Goal: Navigation & Orientation: Find specific page/section

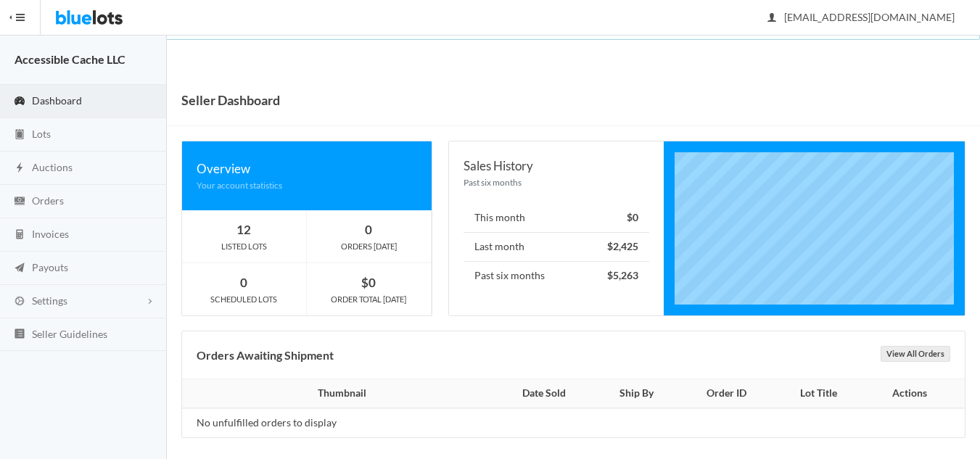
scroll to position [8, 0]
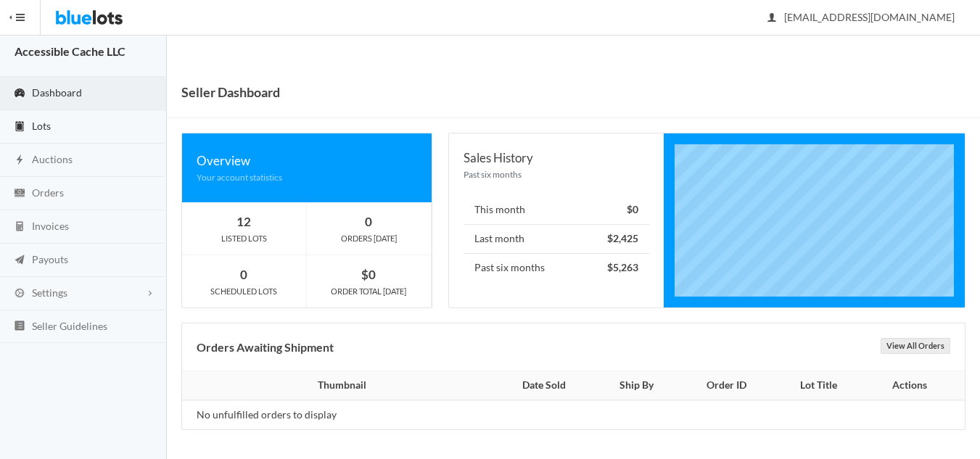
click at [52, 120] on link "Lots" at bounding box center [83, 126] width 167 height 33
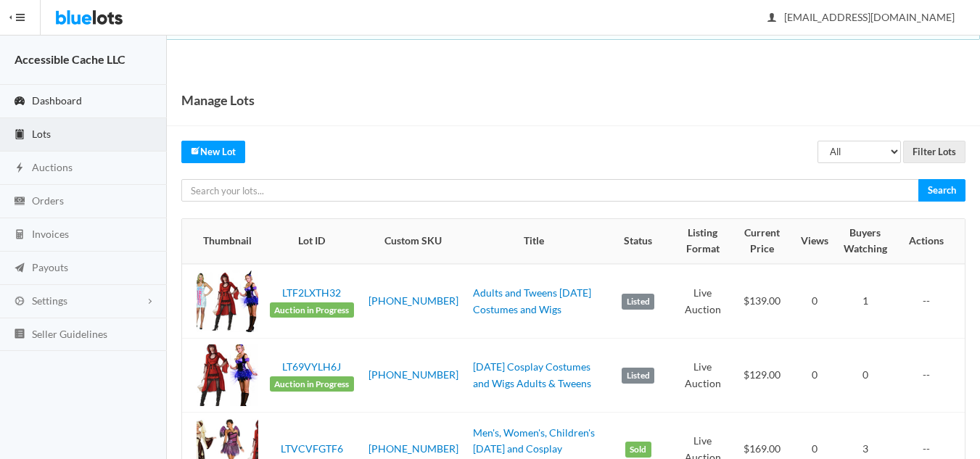
click at [56, 94] on span "Dashboard" at bounding box center [57, 100] width 50 height 12
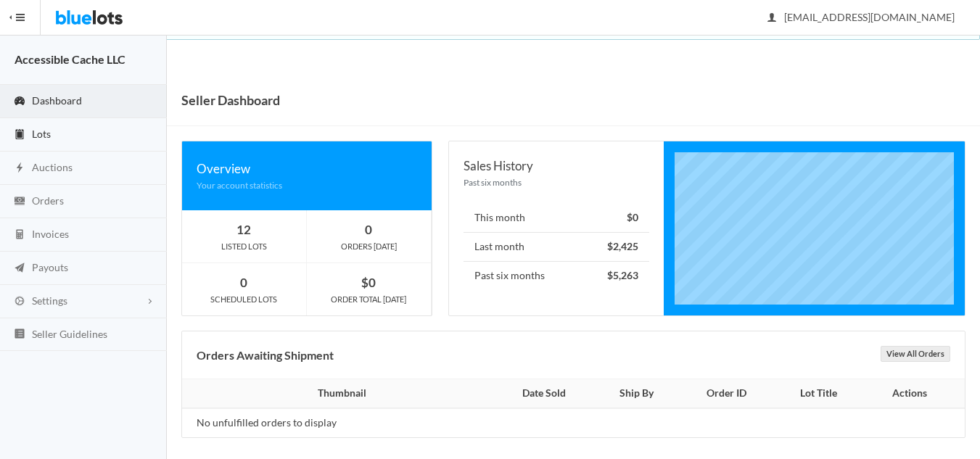
click at [44, 131] on span "Lots" at bounding box center [41, 134] width 19 height 12
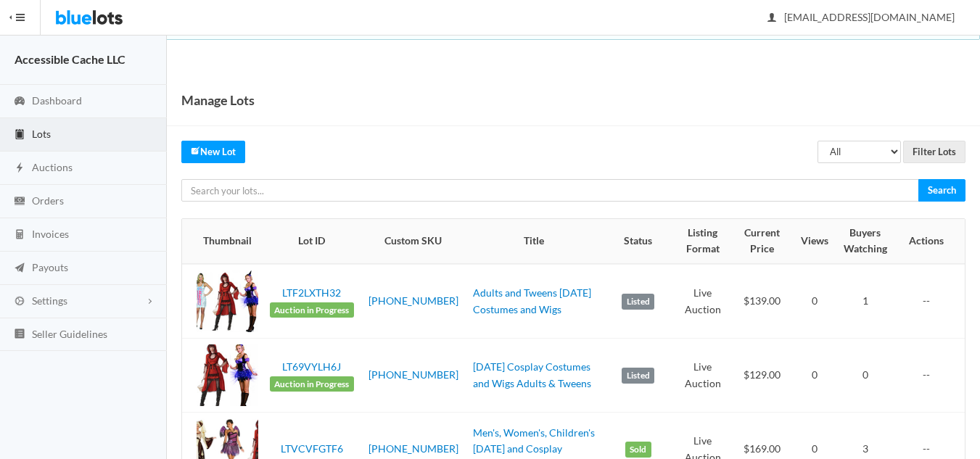
scroll to position [73, 0]
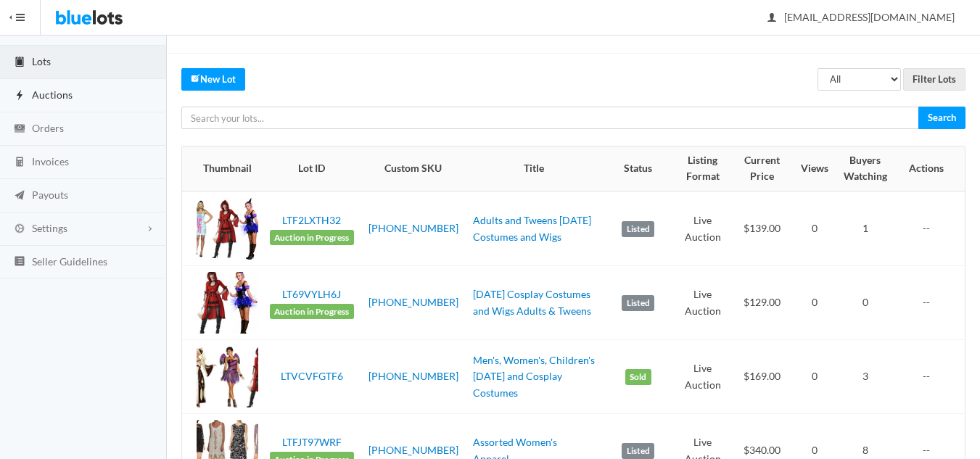
click at [57, 91] on span "Auctions" at bounding box center [52, 95] width 41 height 12
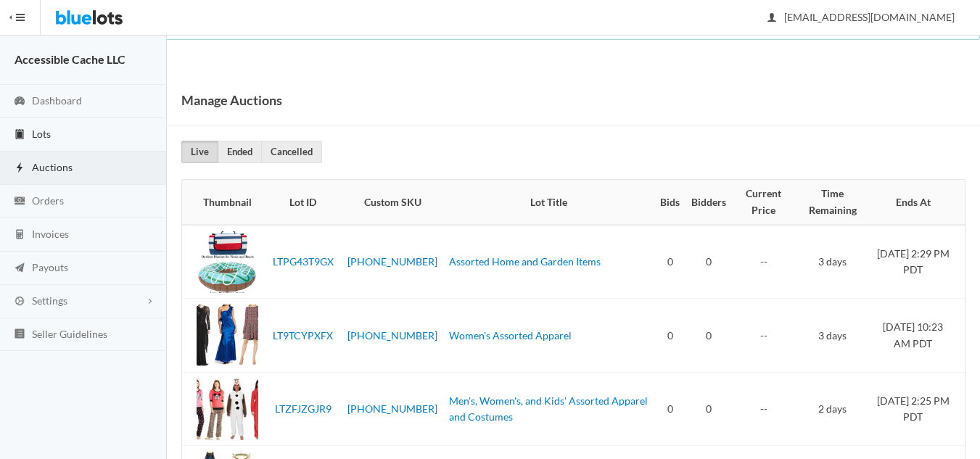
click at [46, 136] on span "Lots" at bounding box center [41, 134] width 19 height 12
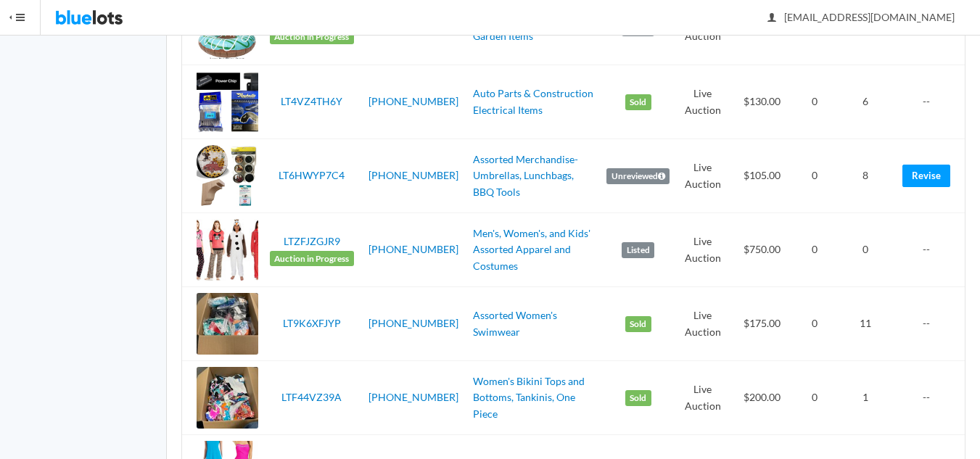
scroll to position [1016, 0]
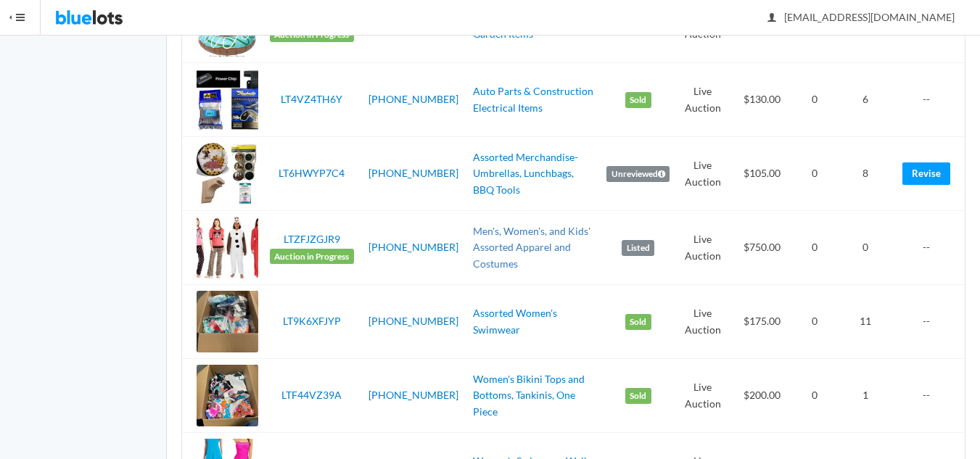
click at [518, 252] on link "Men's, Women's, and Kids' Assorted Apparel and Costumes" at bounding box center [532, 247] width 118 height 45
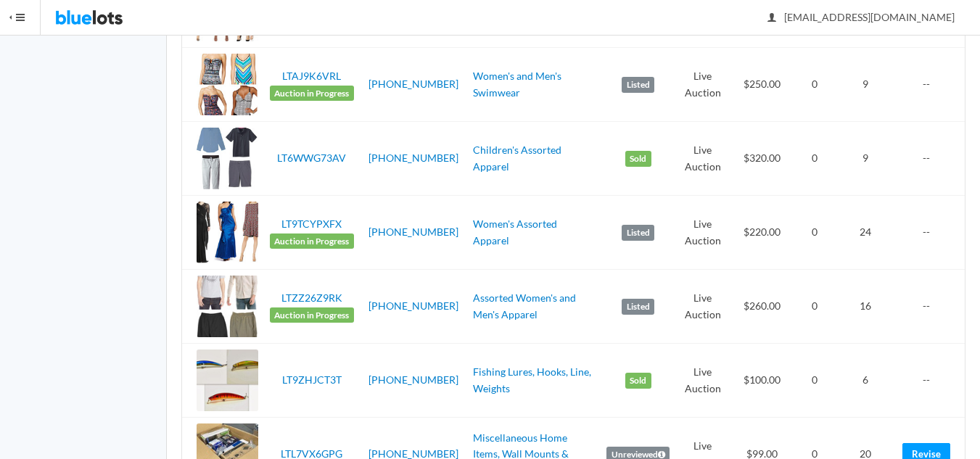
scroll to position [218, 0]
